Goal: Transaction & Acquisition: Purchase product/service

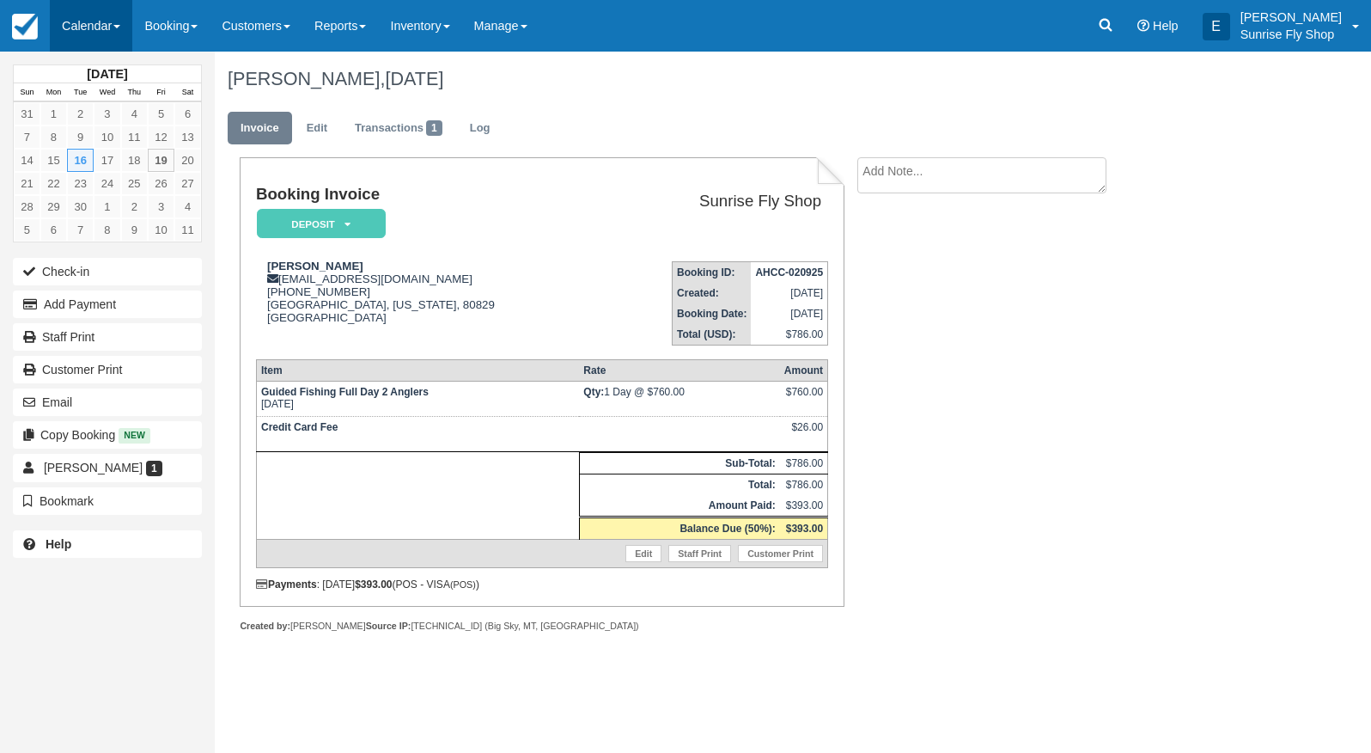
click at [97, 28] on link "Calendar" at bounding box center [91, 26] width 82 height 52
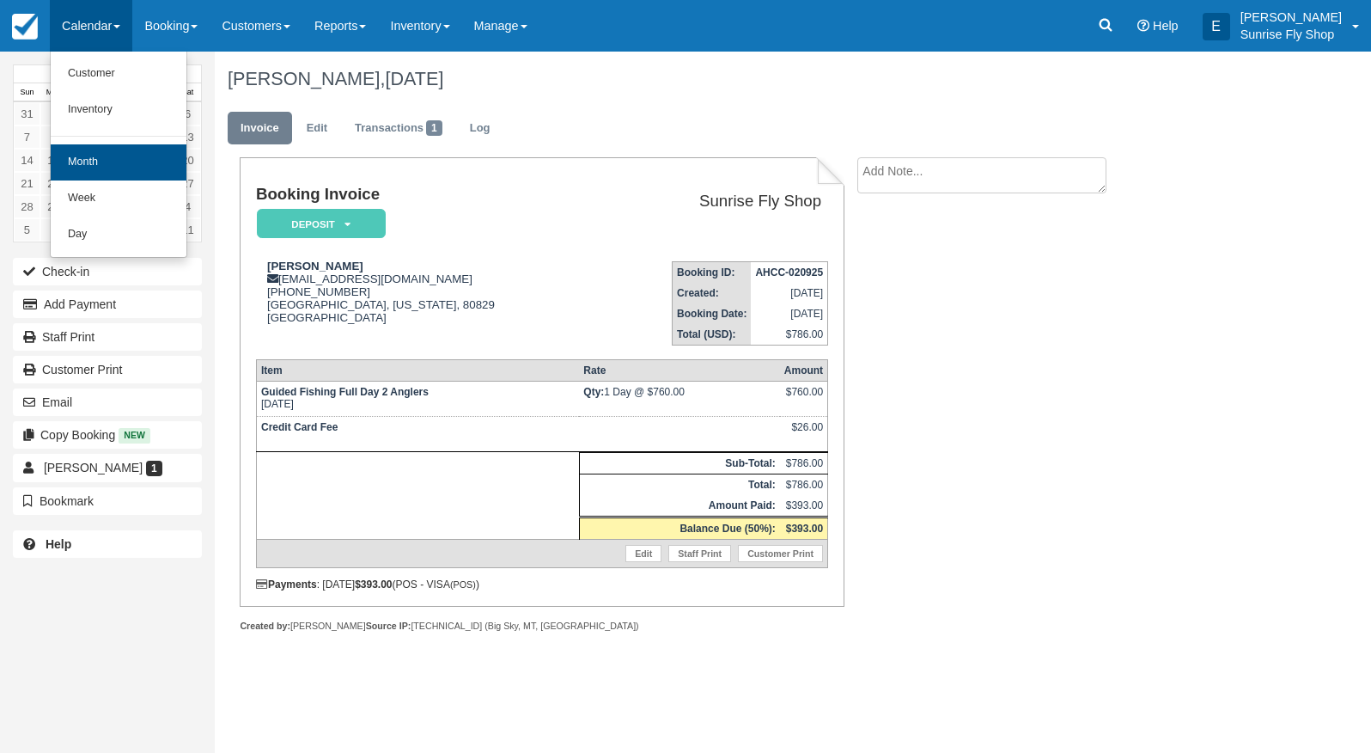
click at [105, 158] on link "Month" at bounding box center [119, 162] width 136 height 36
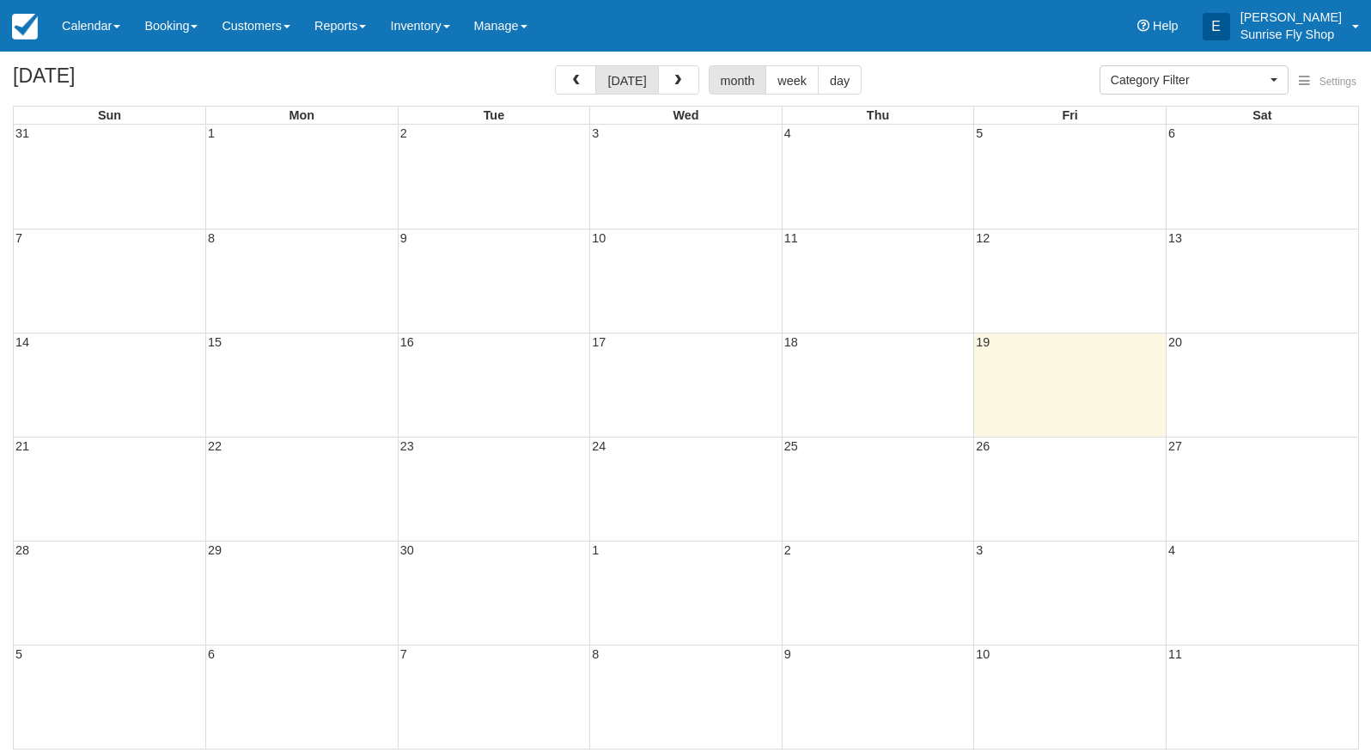
select select
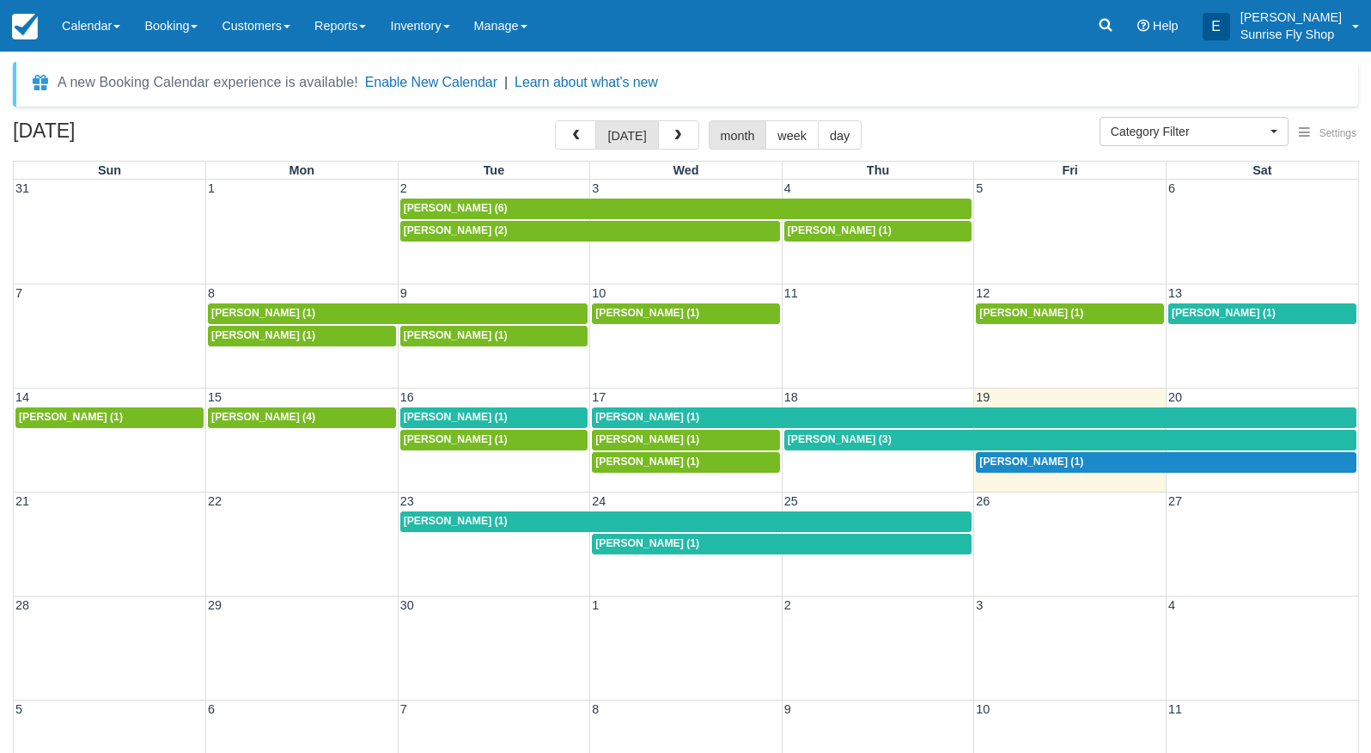
click at [442, 412] on span "Dan Woje (1)" at bounding box center [456, 417] width 104 height 12
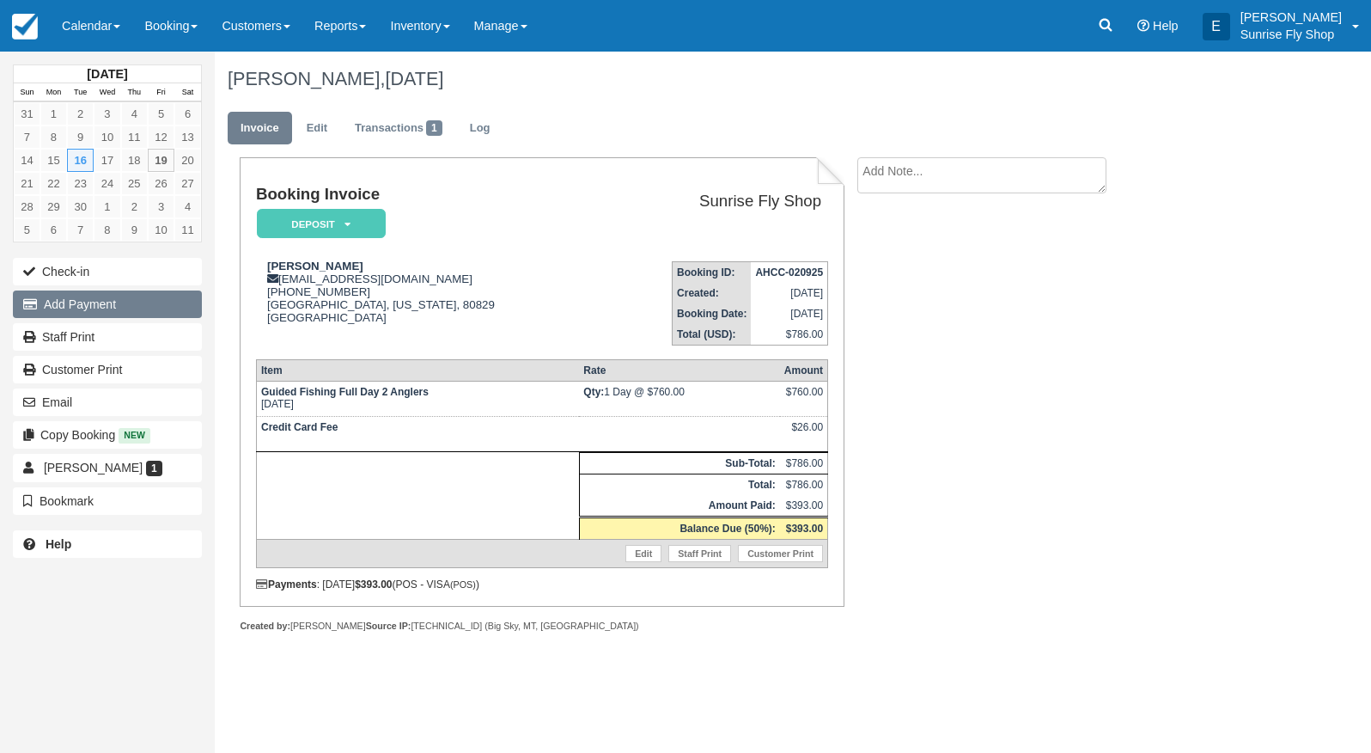
click at [107, 307] on button "Add Payment" at bounding box center [107, 303] width 189 height 27
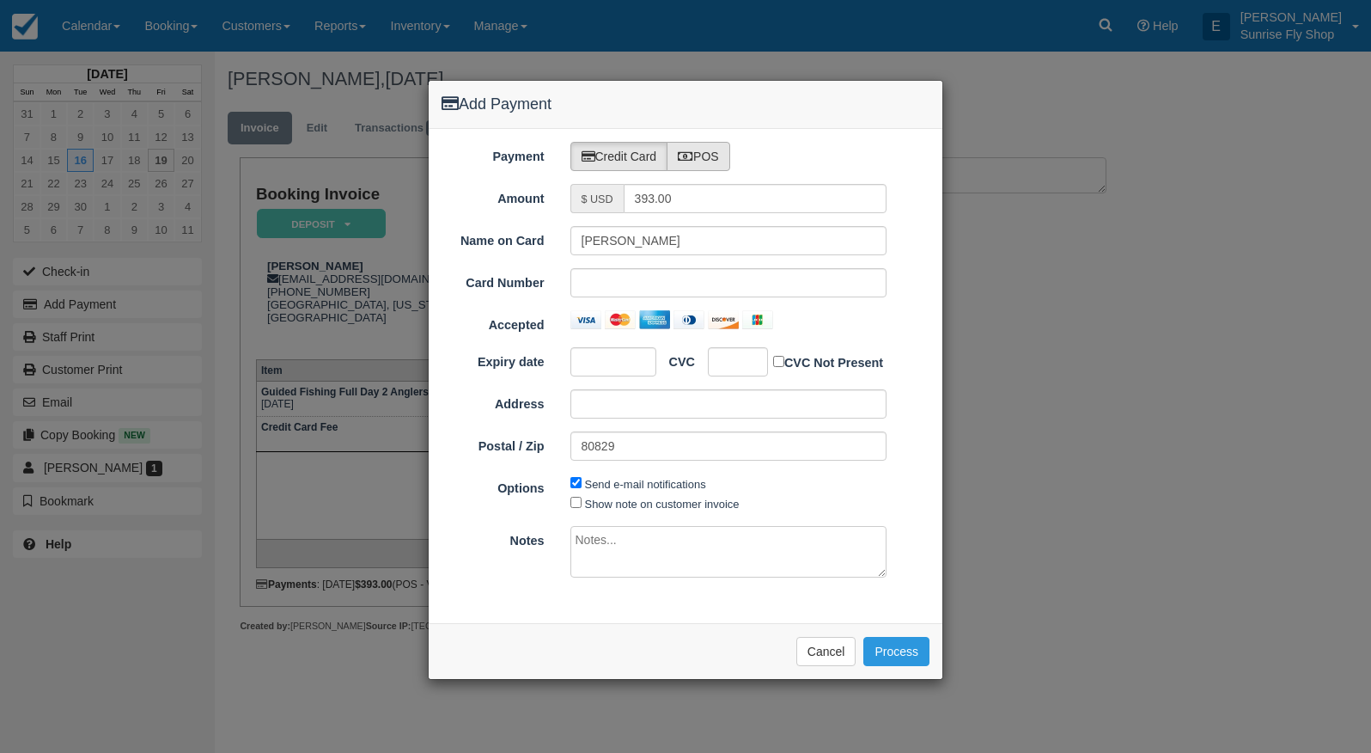
click at [715, 168] on label "POS" at bounding box center [699, 156] width 64 height 29
radio input "true"
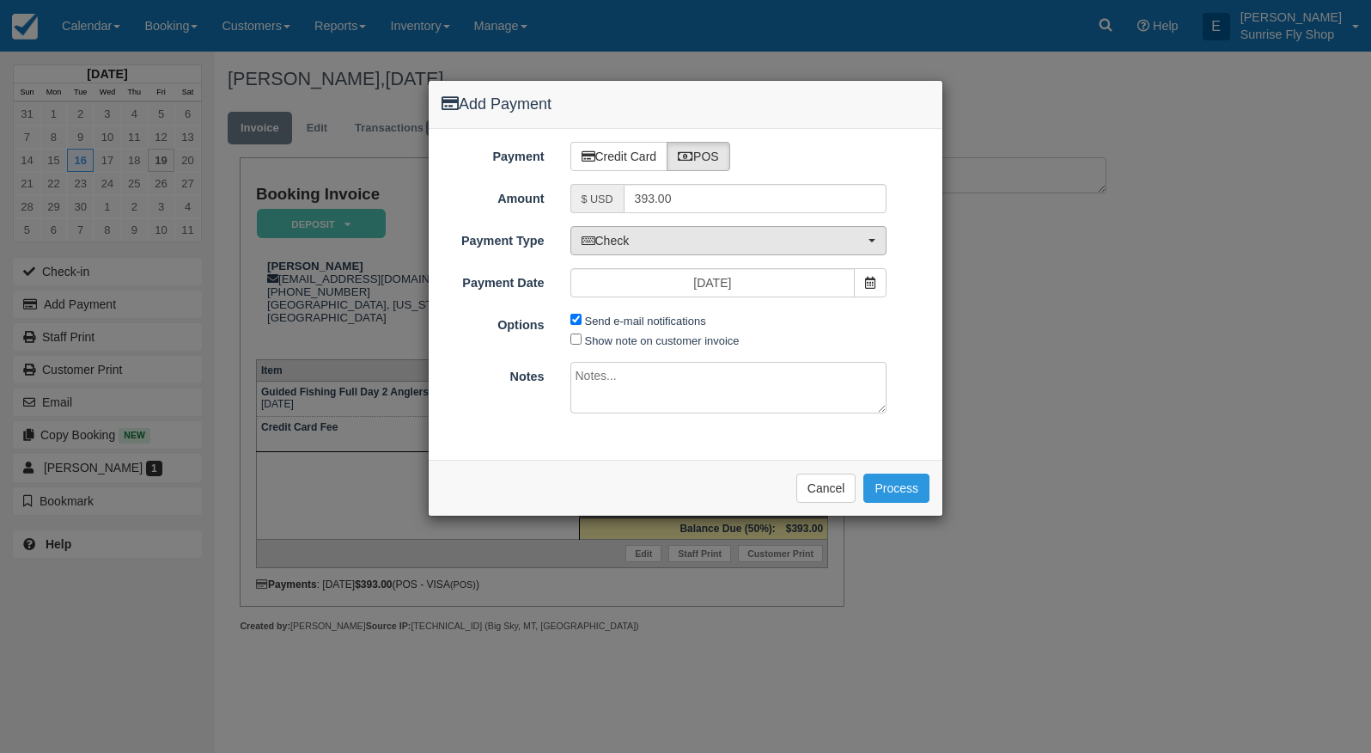
click at [630, 243] on span "Check" at bounding box center [724, 240] width 284 height 17
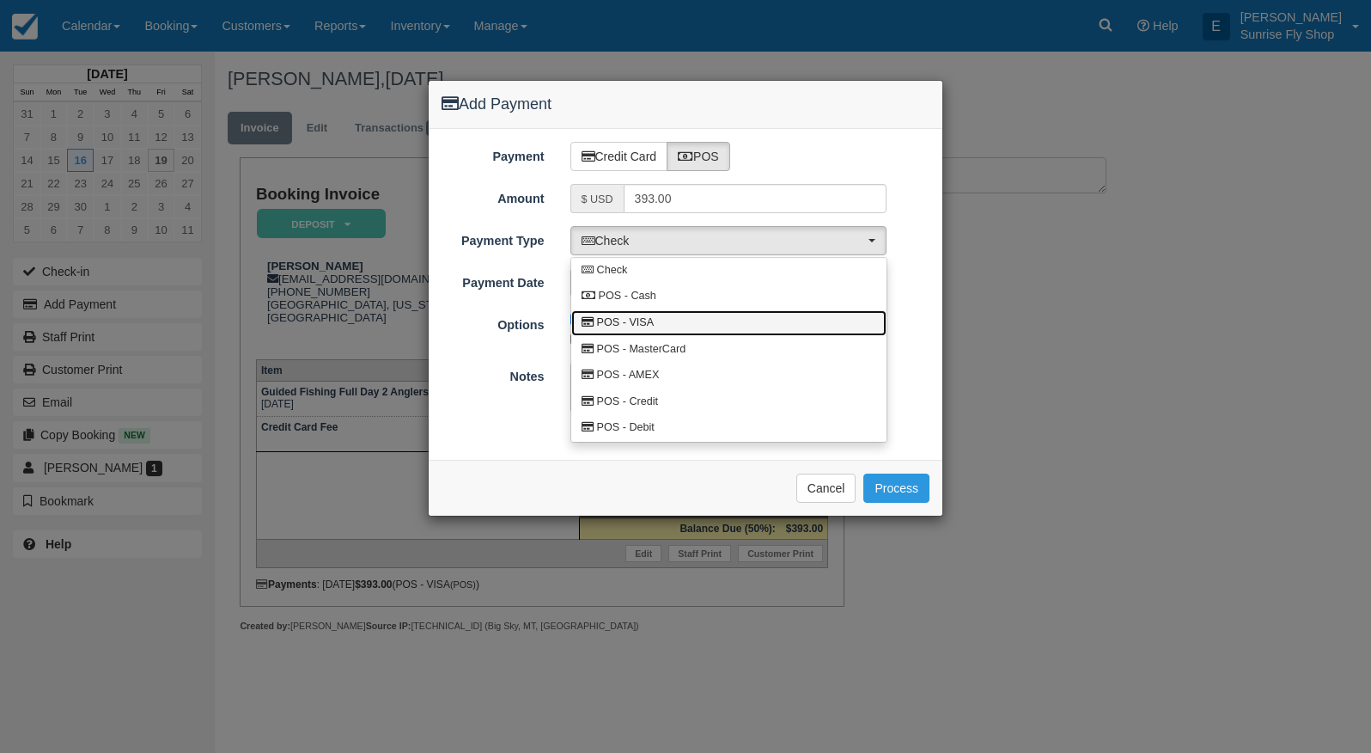
click at [633, 316] on span "POS - VISA" at bounding box center [626, 322] width 58 height 15
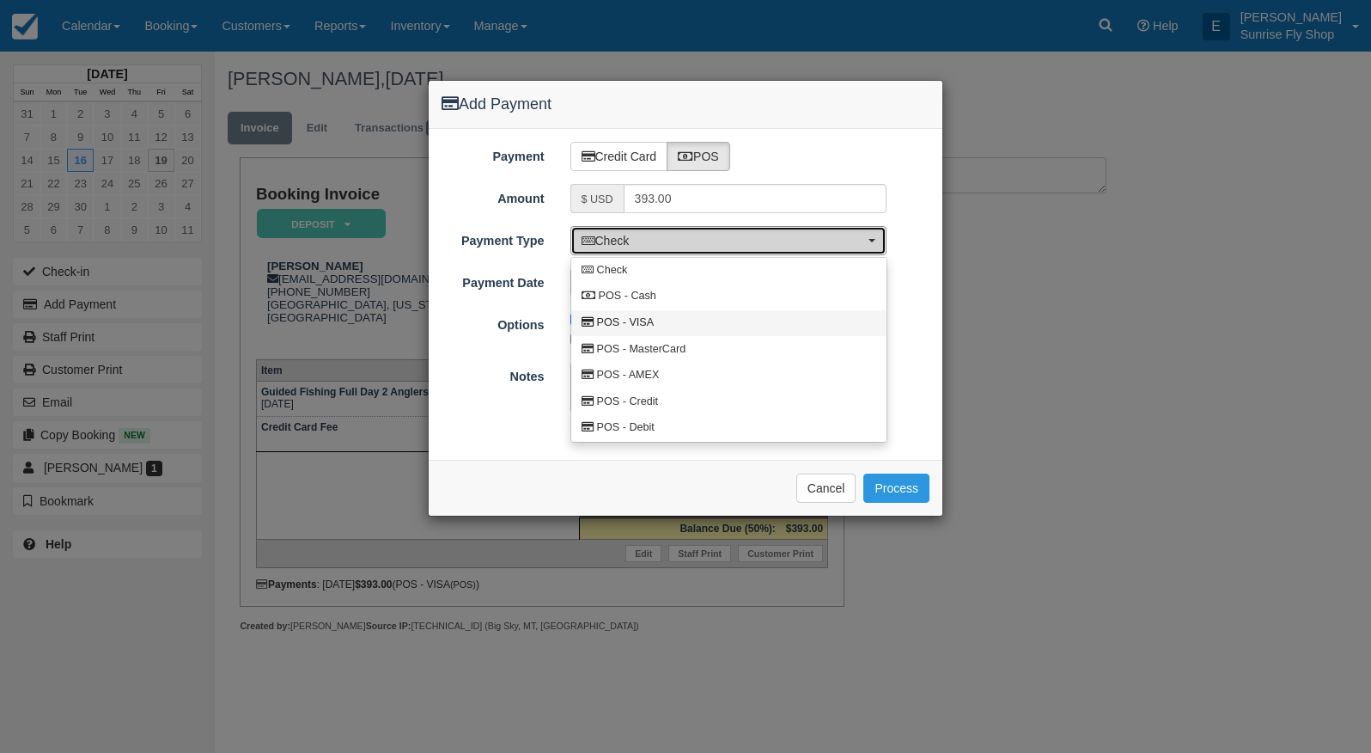
select select "VISA"
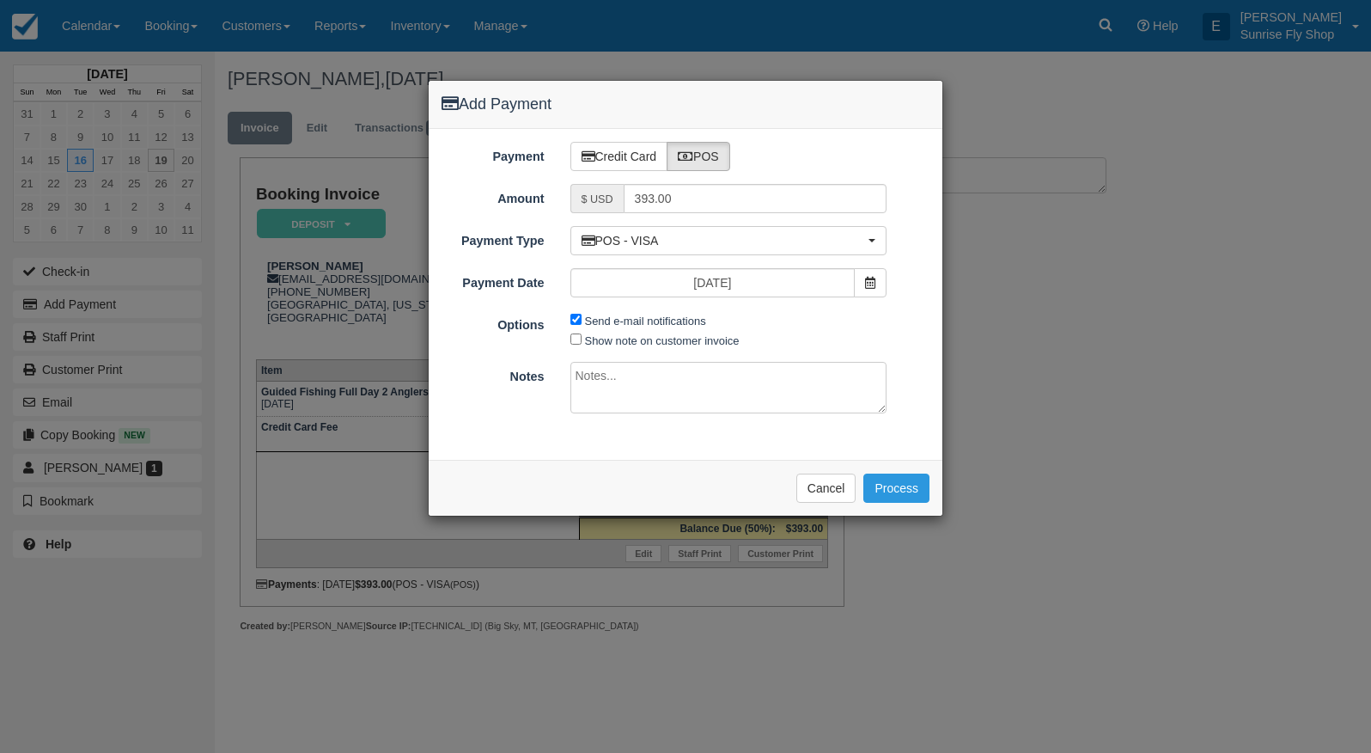
click at [575, 320] on input "Send e-mail notifications" at bounding box center [575, 319] width 11 height 11
checkbox input "false"
click at [911, 484] on button "Process" at bounding box center [896, 487] width 66 height 29
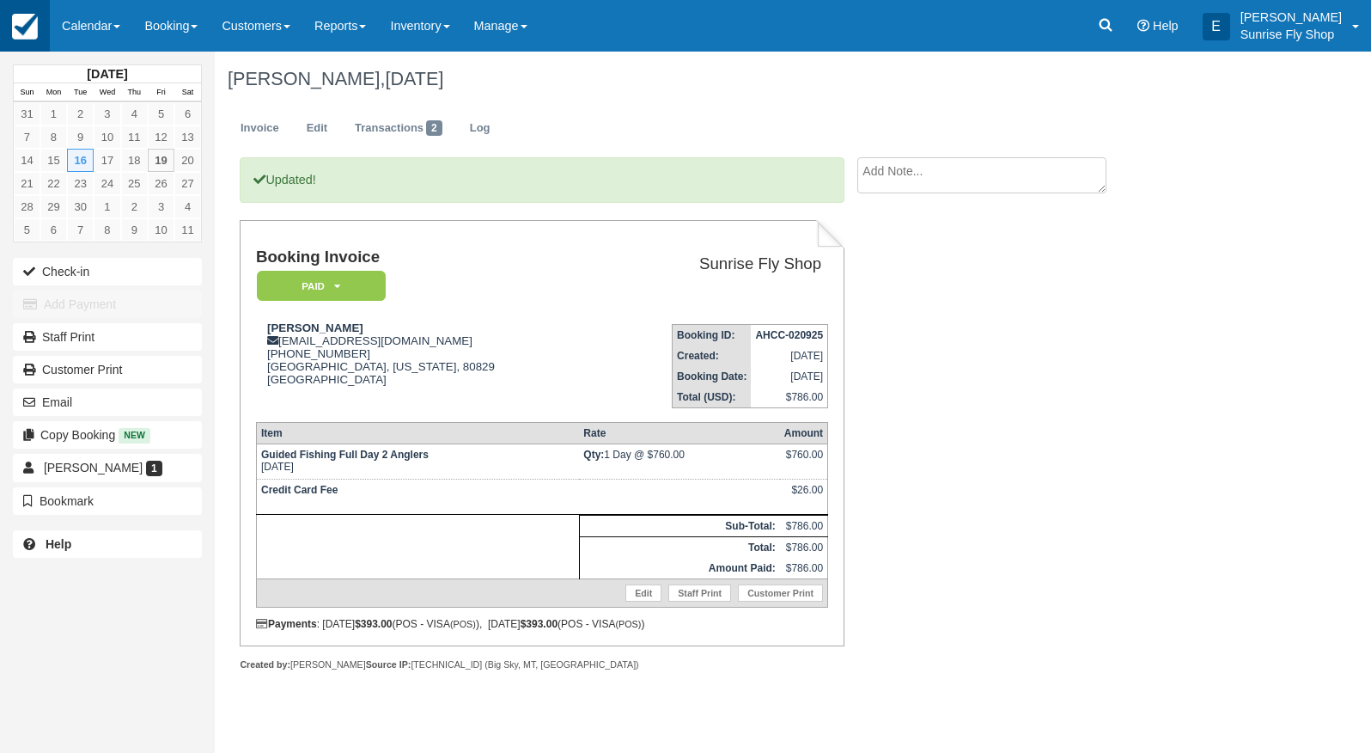
click at [16, 28] on img at bounding box center [25, 27] width 26 height 26
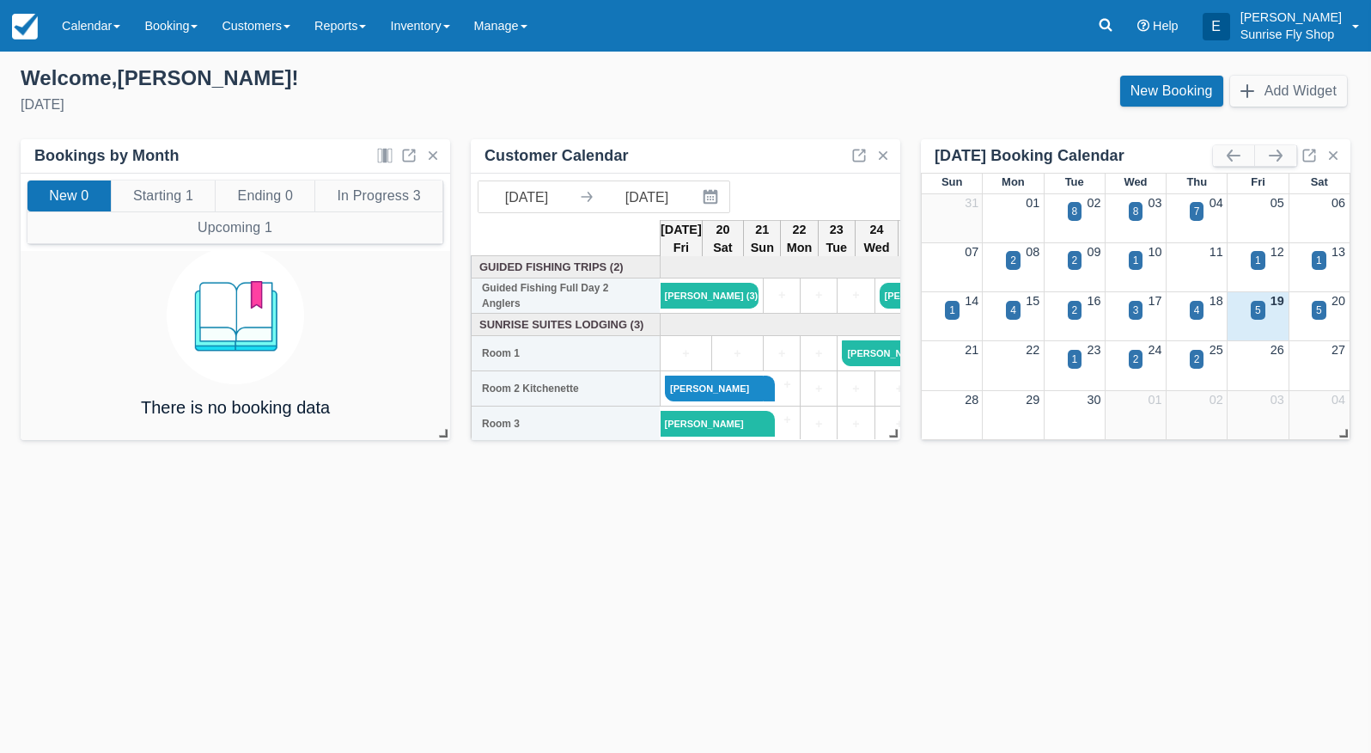
click at [82, 28] on link "Calendar" at bounding box center [91, 26] width 82 height 52
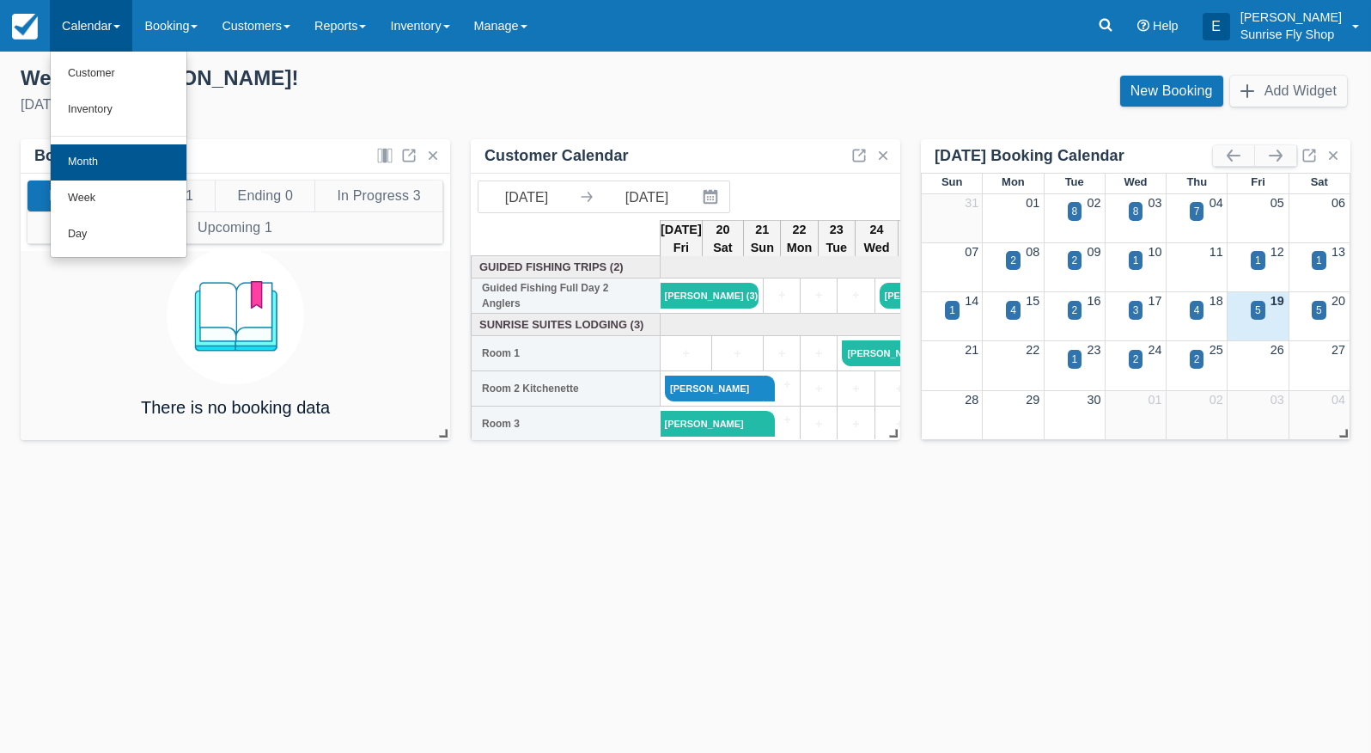
click at [76, 153] on link "Month" at bounding box center [119, 162] width 136 height 36
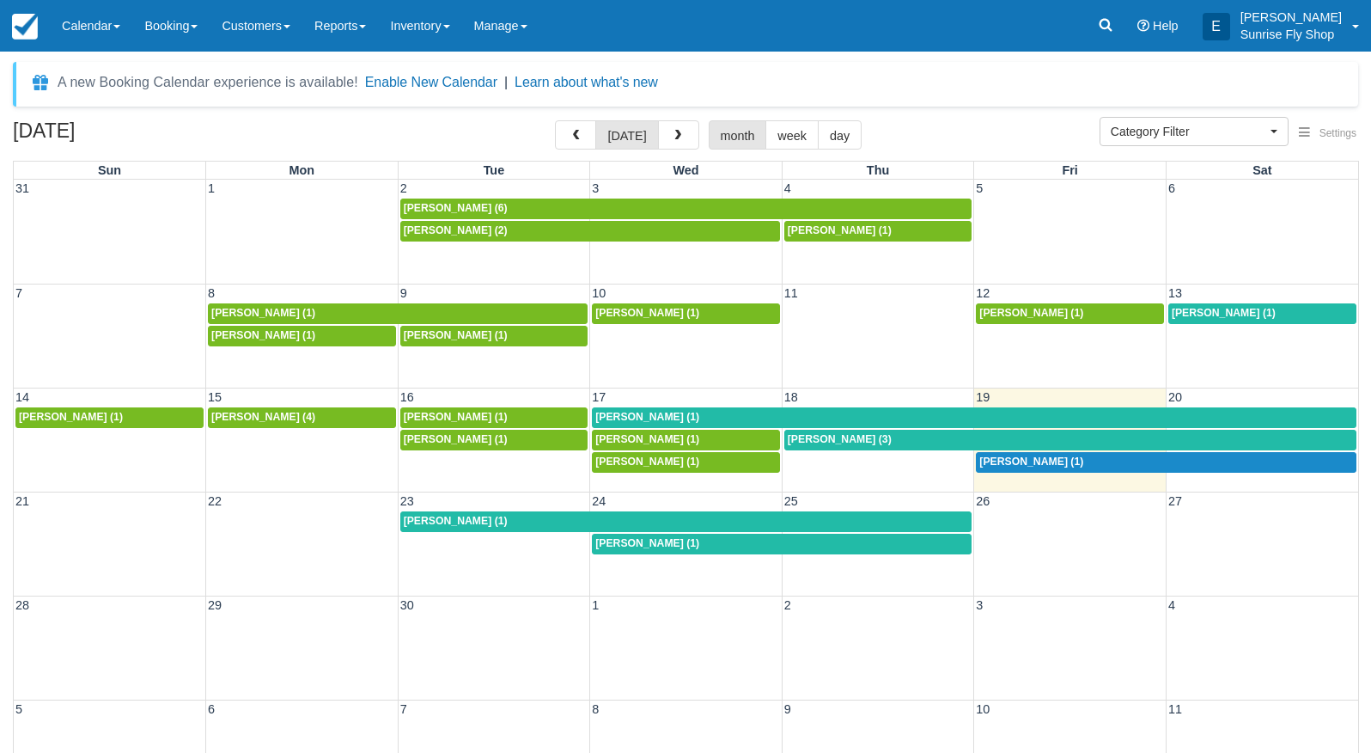
select select
click at [1003, 457] on span "Mark Bunker (1)" at bounding box center [1031, 461] width 104 height 12
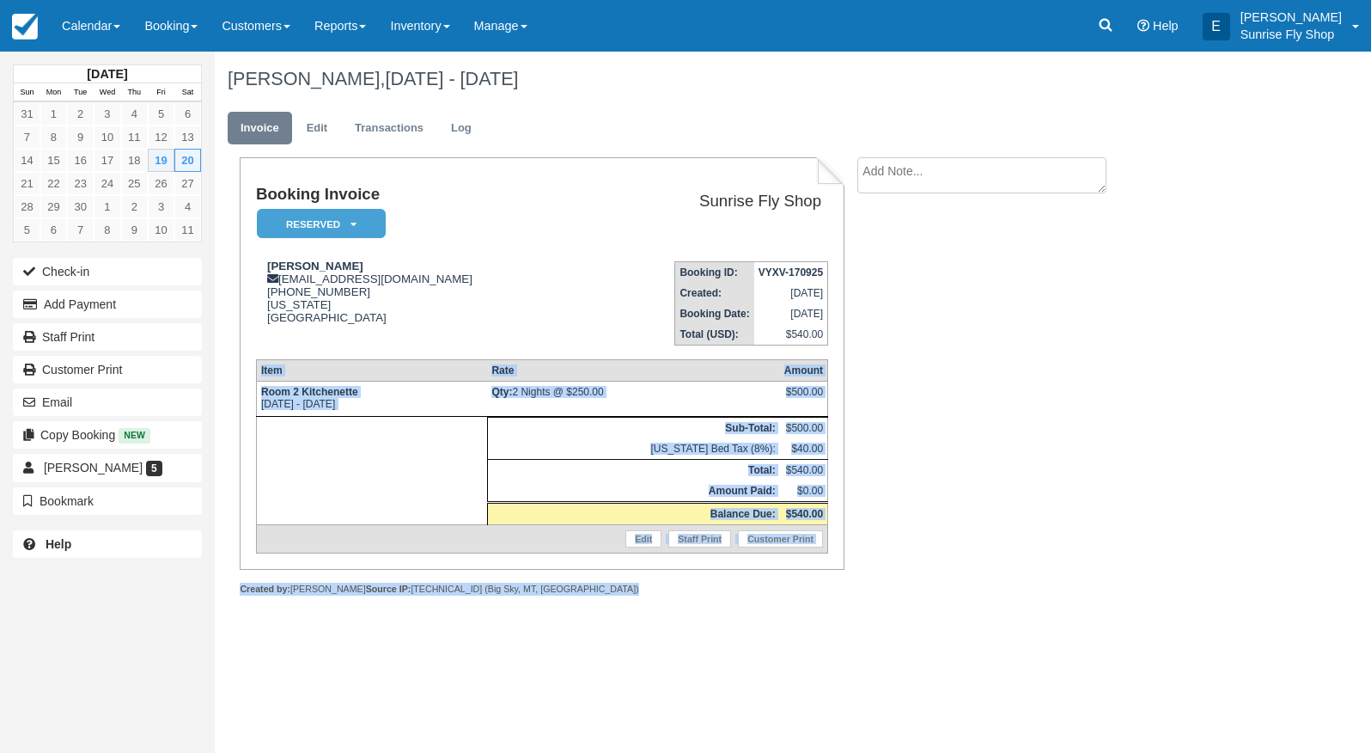
drag, startPoint x: 622, startPoint y: 576, endPoint x: 682, endPoint y: 648, distance: 93.9
click at [682, 648] on div "[DATE] Sun Mon Tue Wed Thu Fri Sat 31 1 2 3 4 5 6 7 8 9 10 11 12 13 14 15 16 17…" at bounding box center [685, 402] width 1371 height 701
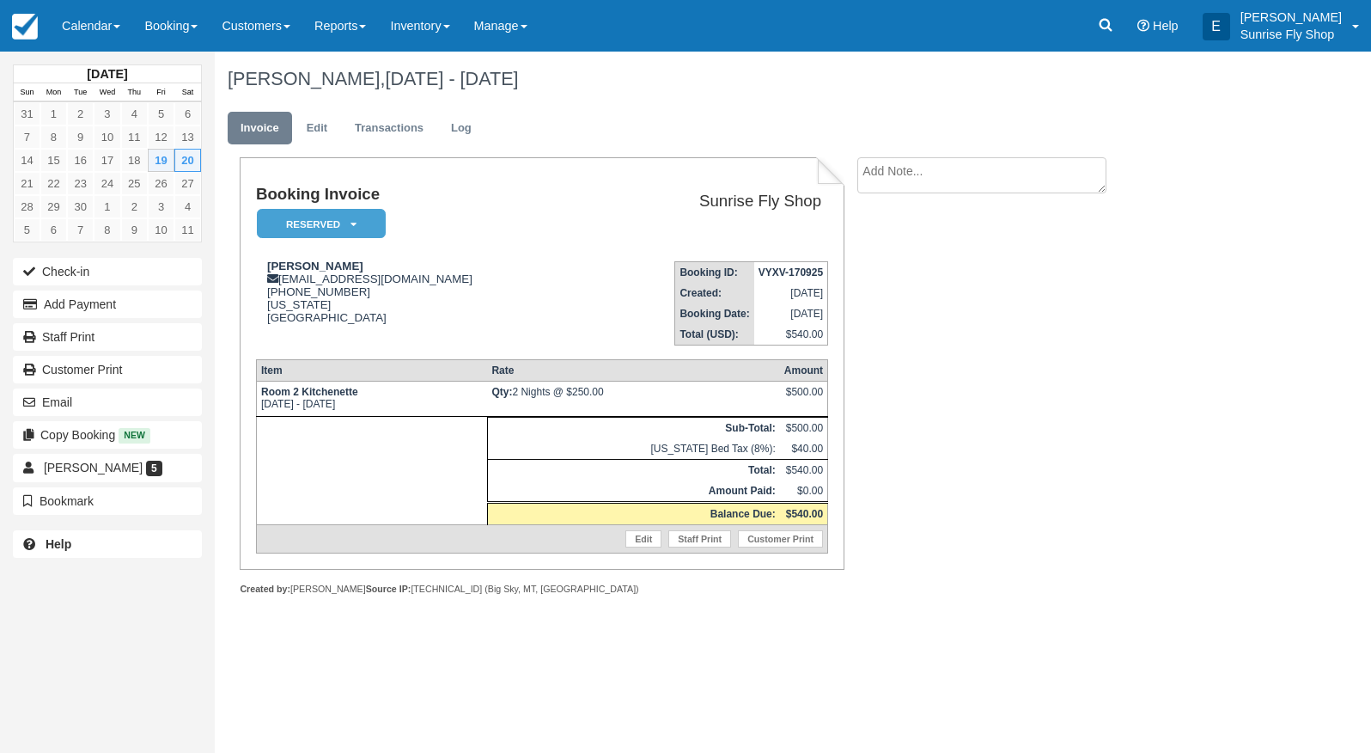
click at [691, 658] on div "[DATE] Sun Mon Tue Wed Thu Fri Sat 31 1 2 3 4 5 6 7 8 9 10 11 12 13 14 15 16 17…" at bounding box center [685, 402] width 1371 height 701
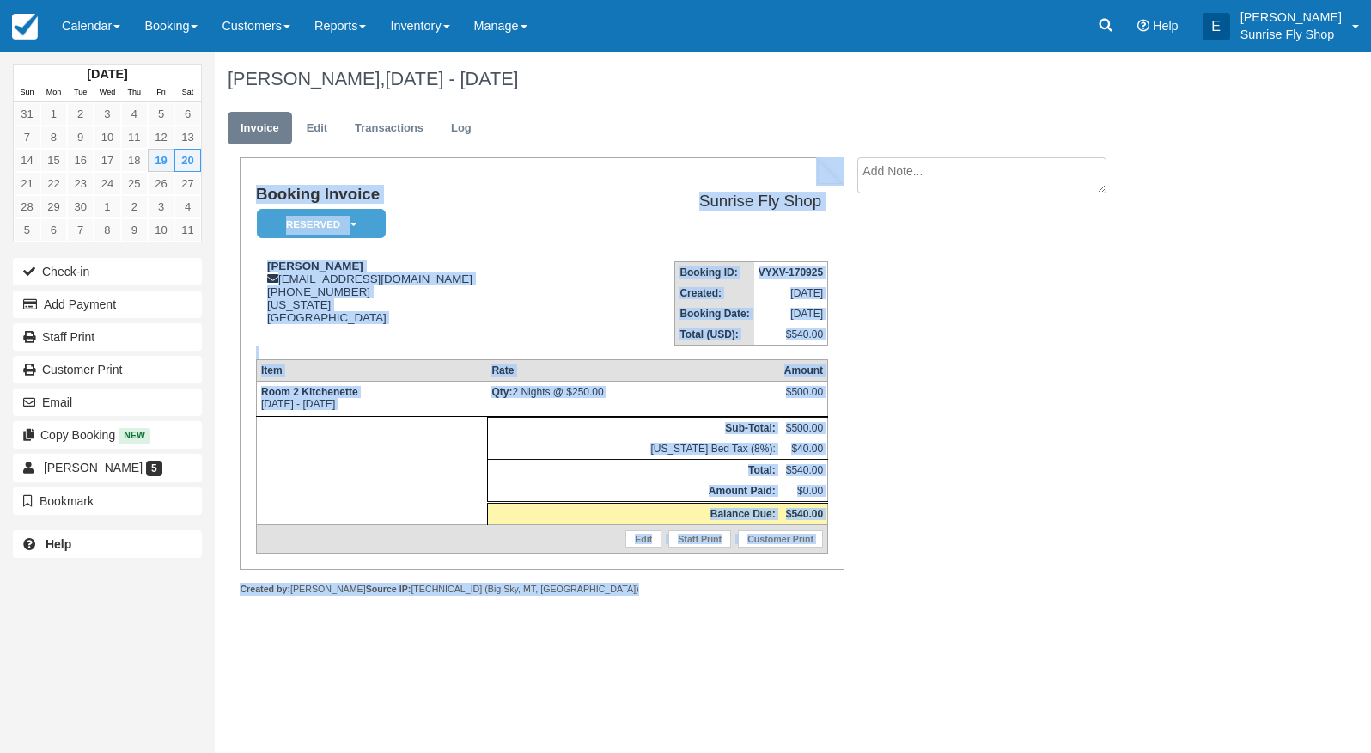
drag, startPoint x: 857, startPoint y: 568, endPoint x: 236, endPoint y: 428, distance: 635.9
click at [236, 427] on div "Booking Invoice Reserved   Pending Deposit Paid Waiting Cancelled Void Sunrise …" at bounding box center [687, 394] width 945 height 475
click at [237, 429] on div "Booking Invoice Reserved   Pending Deposit Paid Waiting Cancelled Void Sunrise …" at bounding box center [530, 394] width 630 height 475
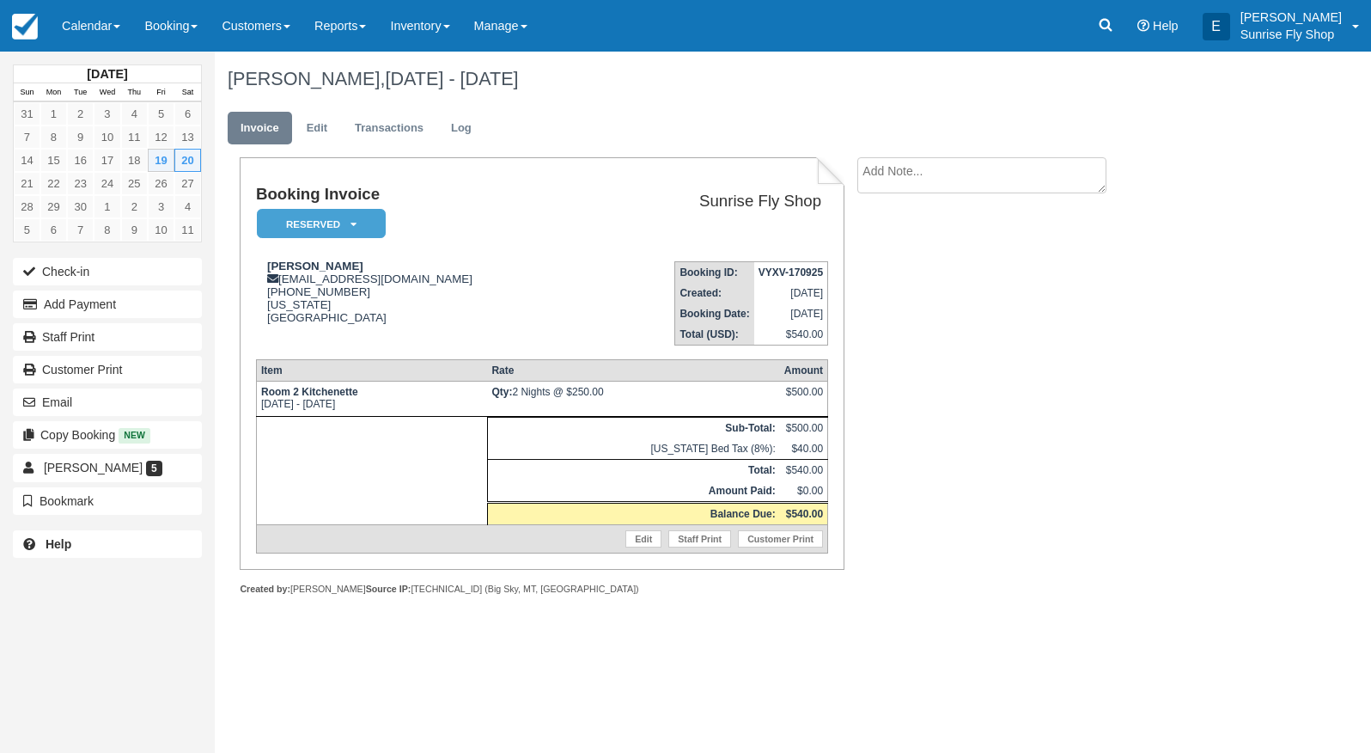
click at [324, 461] on td at bounding box center [371, 471] width 231 height 108
drag, startPoint x: 859, startPoint y: 558, endPoint x: 733, endPoint y: 558, distance: 126.3
click at [728, 555] on div "Booking Invoice Reserved   Pending Deposit Paid Waiting Cancelled Void Sunrise …" at bounding box center [687, 394] width 945 height 475
click at [887, 607] on div "Booking Invoice Reserved   Pending Deposit Paid Waiting Cancelled Void Sunrise …" at bounding box center [687, 394] width 945 height 475
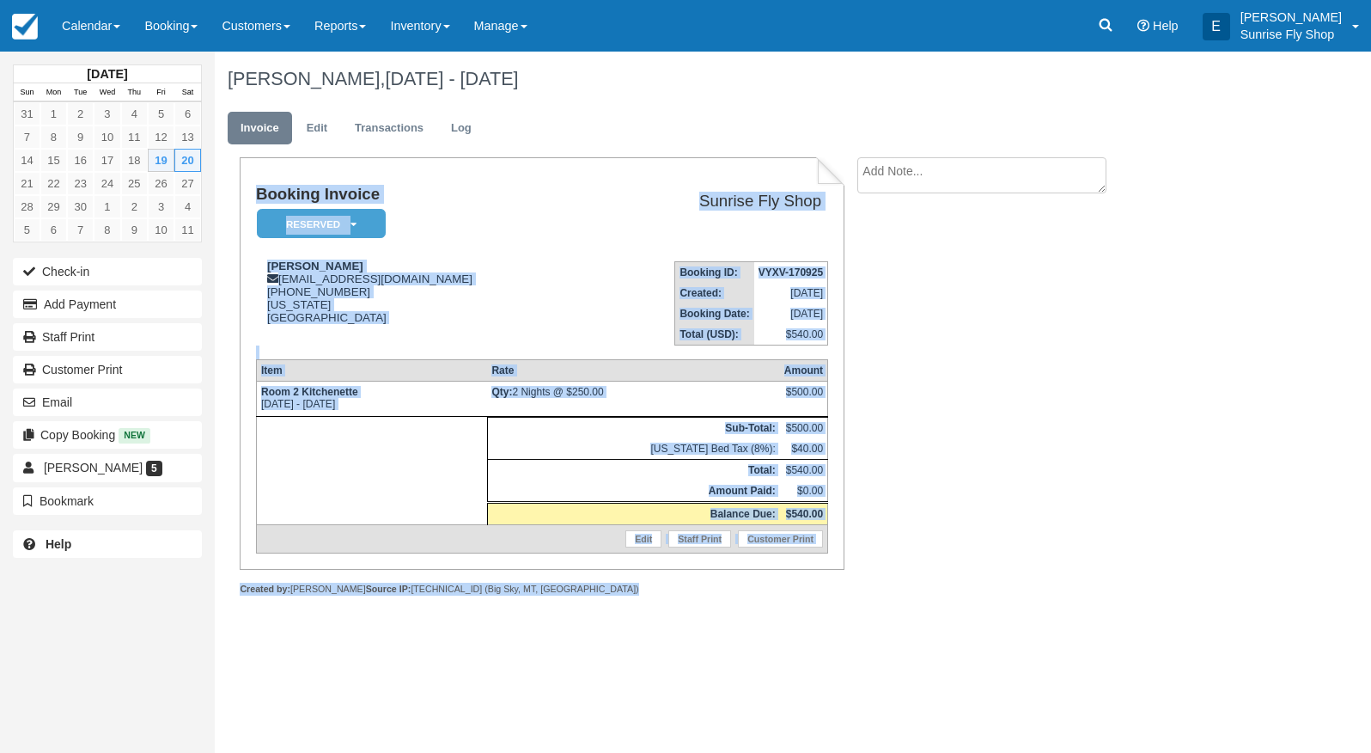
drag, startPoint x: 862, startPoint y: 562, endPoint x: 265, endPoint y: 162, distance: 718.2
click at [265, 162] on div "Booking Invoice Reserved   Pending Deposit Paid Waiting Cancelled Void Sunrise …" at bounding box center [687, 394] width 945 height 475
